Goal: Register for event/course

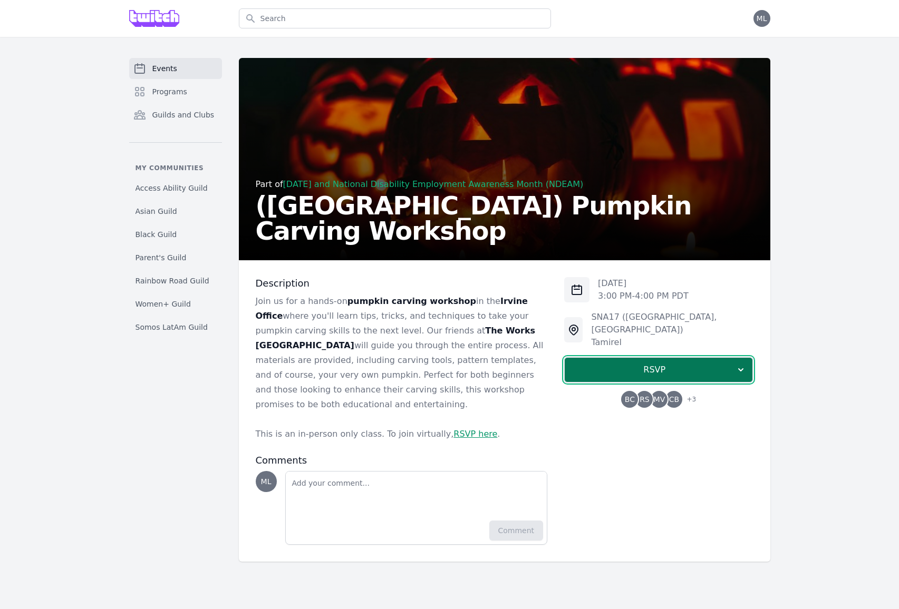
click at [657, 364] on span "RSVP" at bounding box center [654, 370] width 162 height 13
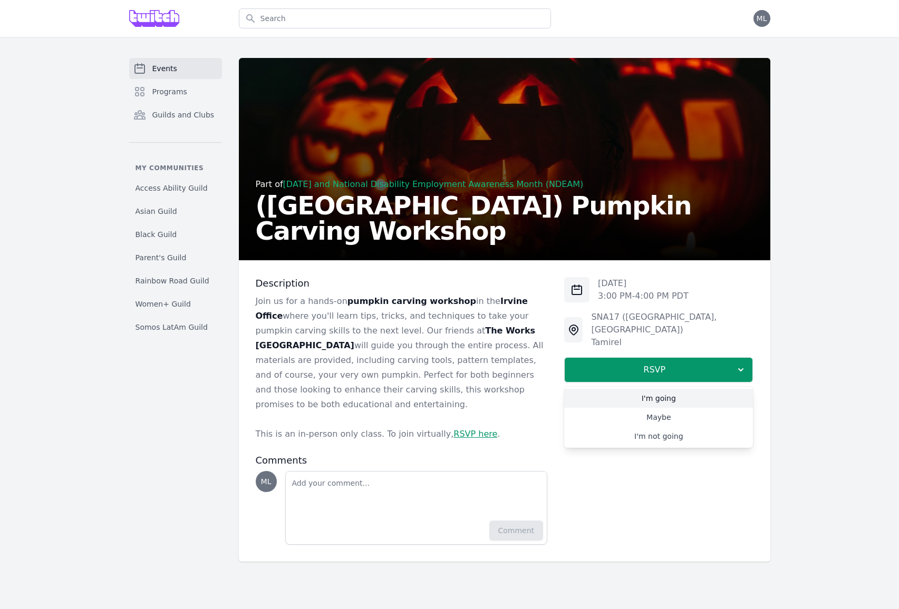
click at [666, 389] on link "I'm going" at bounding box center [658, 398] width 189 height 19
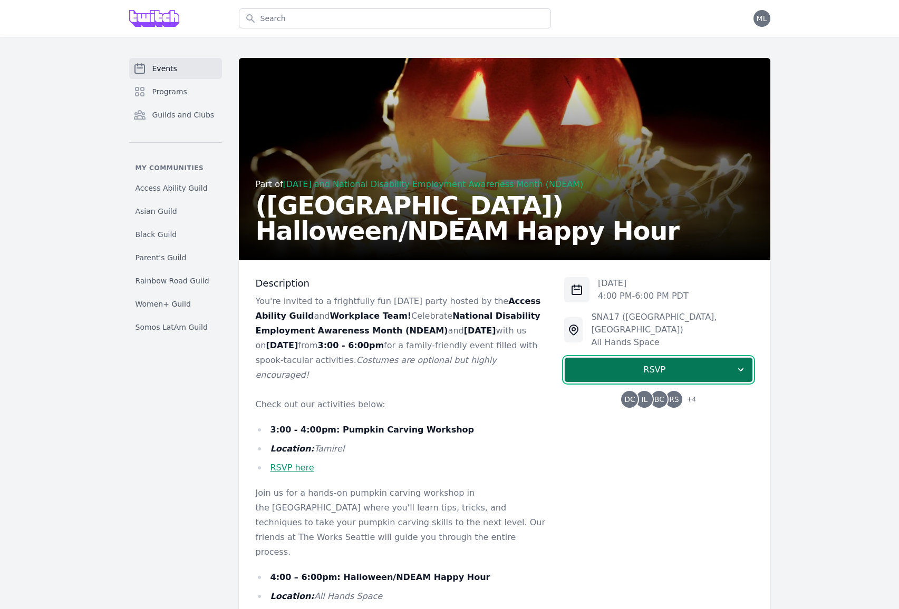
click at [600, 364] on span "RSVP" at bounding box center [654, 370] width 162 height 13
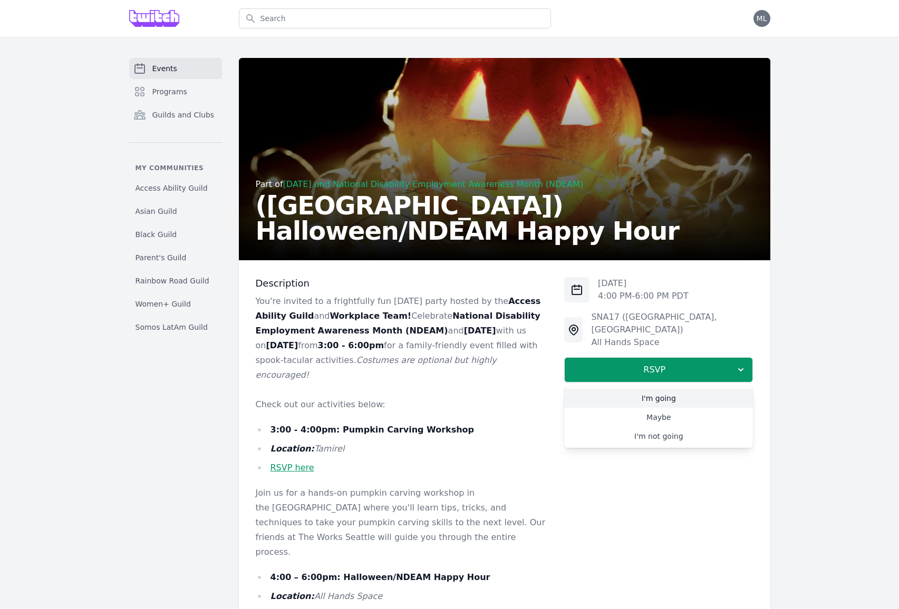
click at [629, 389] on link "I'm going" at bounding box center [658, 398] width 189 height 19
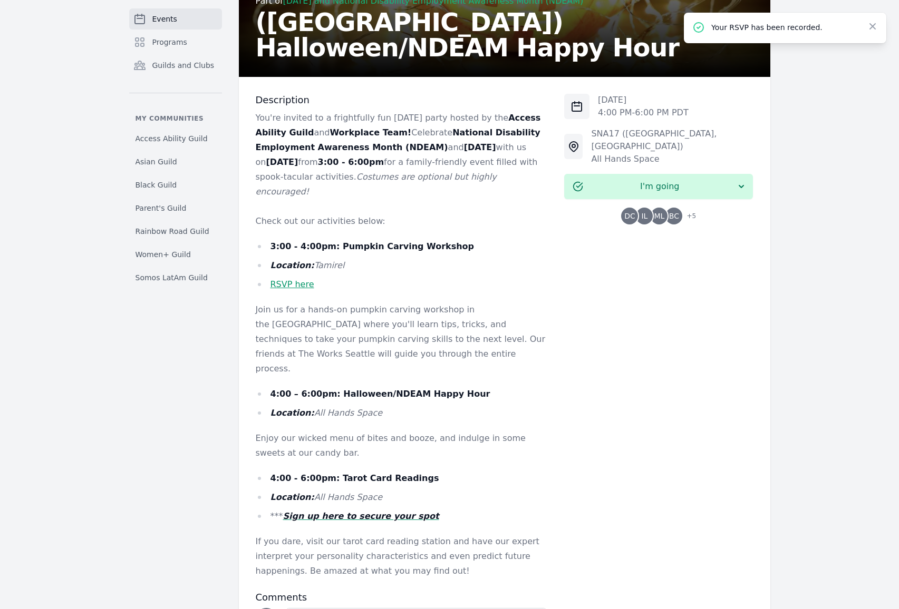
scroll to position [106, 0]
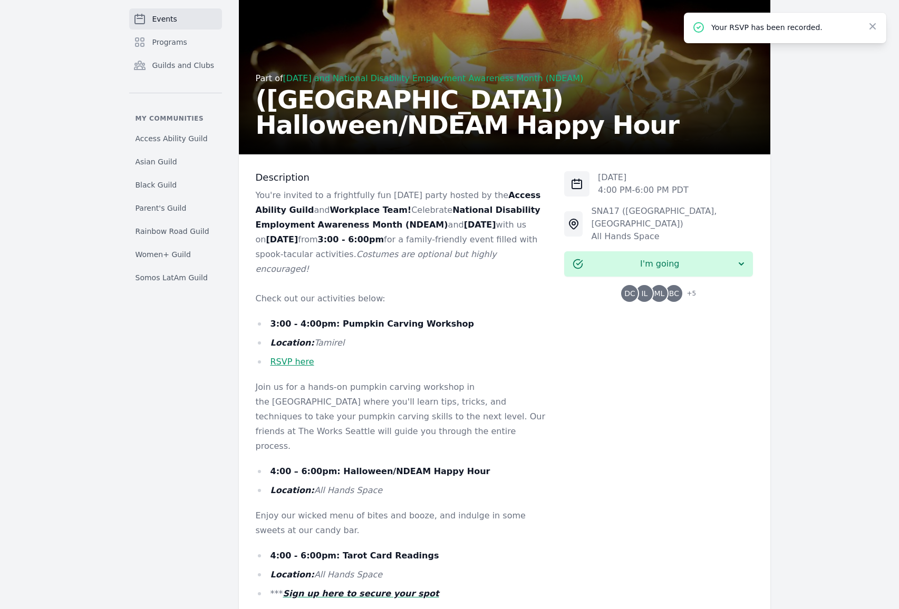
click at [162, 18] on span "Events" at bounding box center [164, 19] width 25 height 11
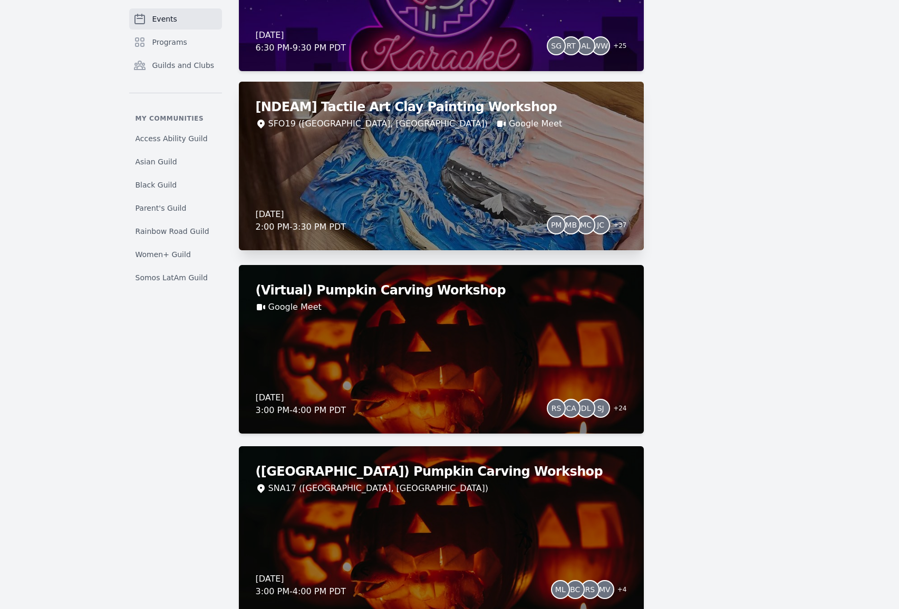
scroll to position [222, 0]
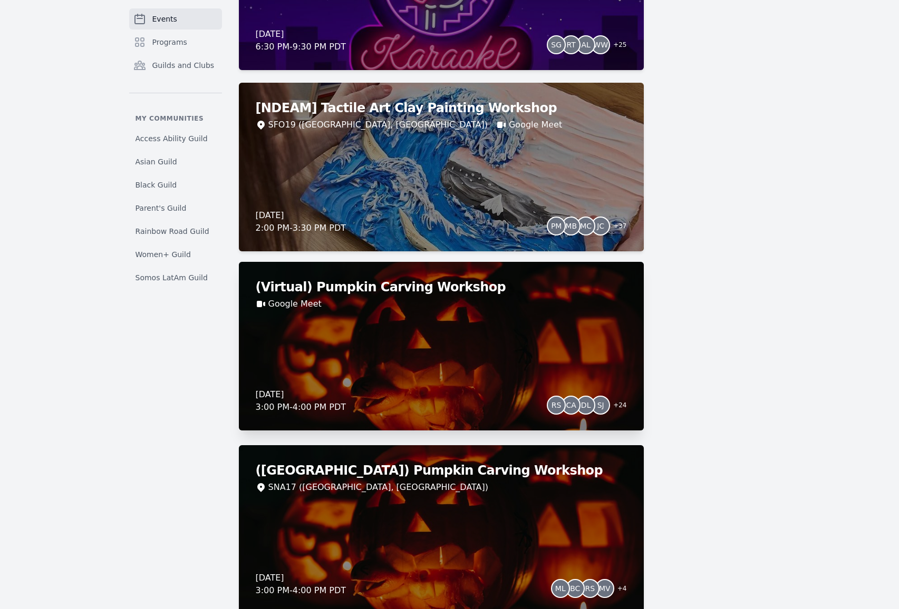
click at [500, 338] on div "(Virtual) Pumpkin Carving Workshop Google Meet [DATE] 3:00 PM - 4:00 PM PDT RS …" at bounding box center [441, 346] width 405 height 169
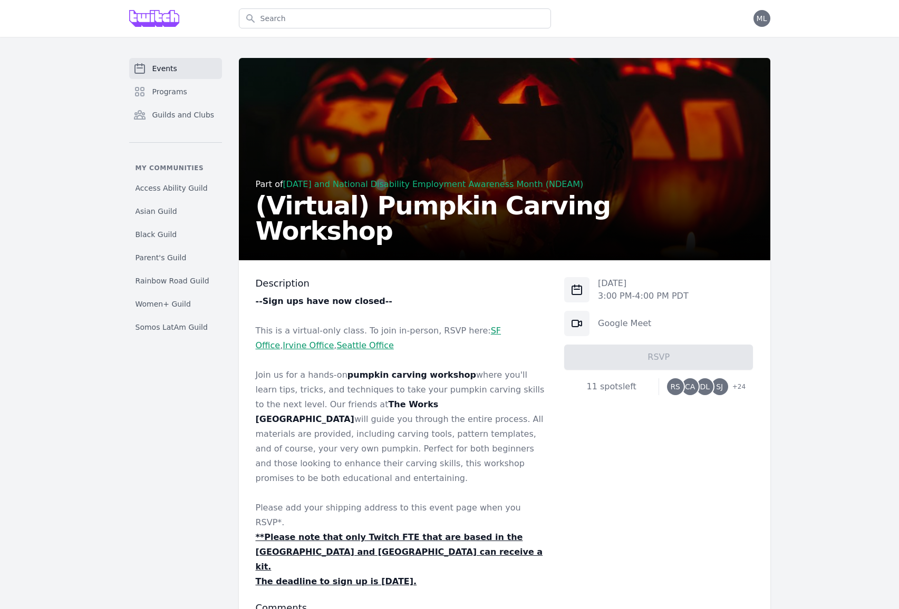
click at [182, 68] on link "Events" at bounding box center [175, 68] width 93 height 21
